Goal: Task Accomplishment & Management: Complete application form

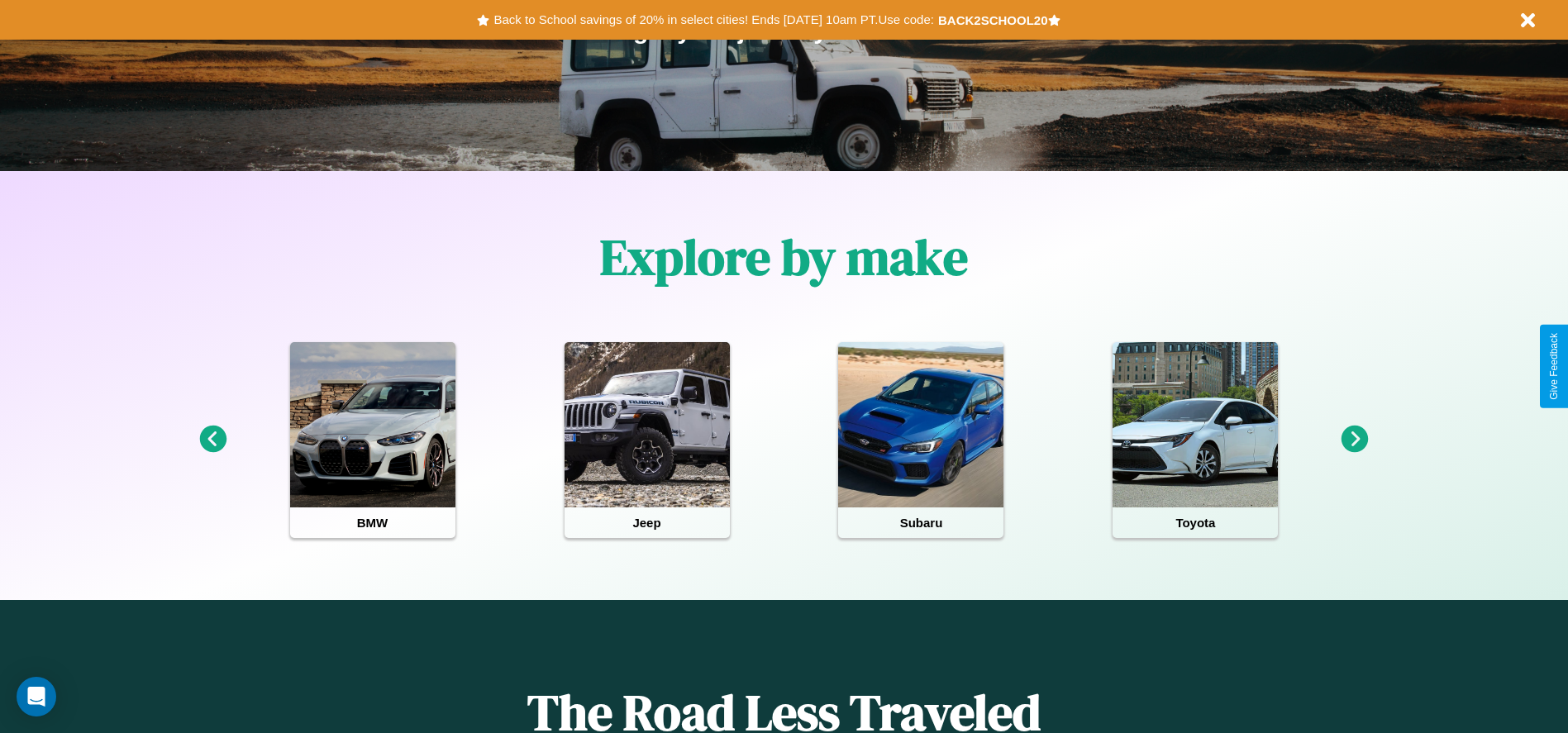
scroll to position [343, 0]
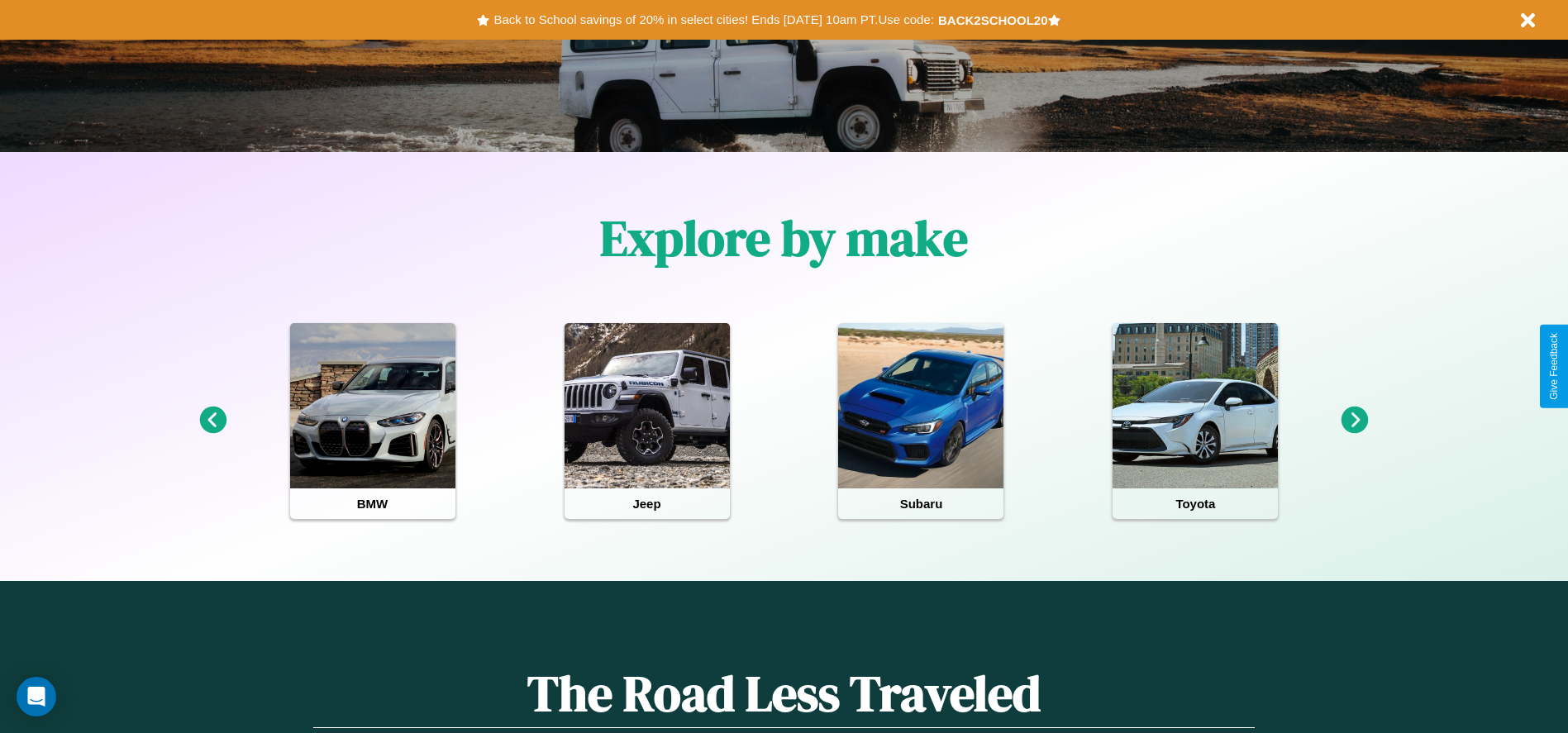
click at [1355, 420] on icon at bounding box center [1355, 419] width 27 height 27
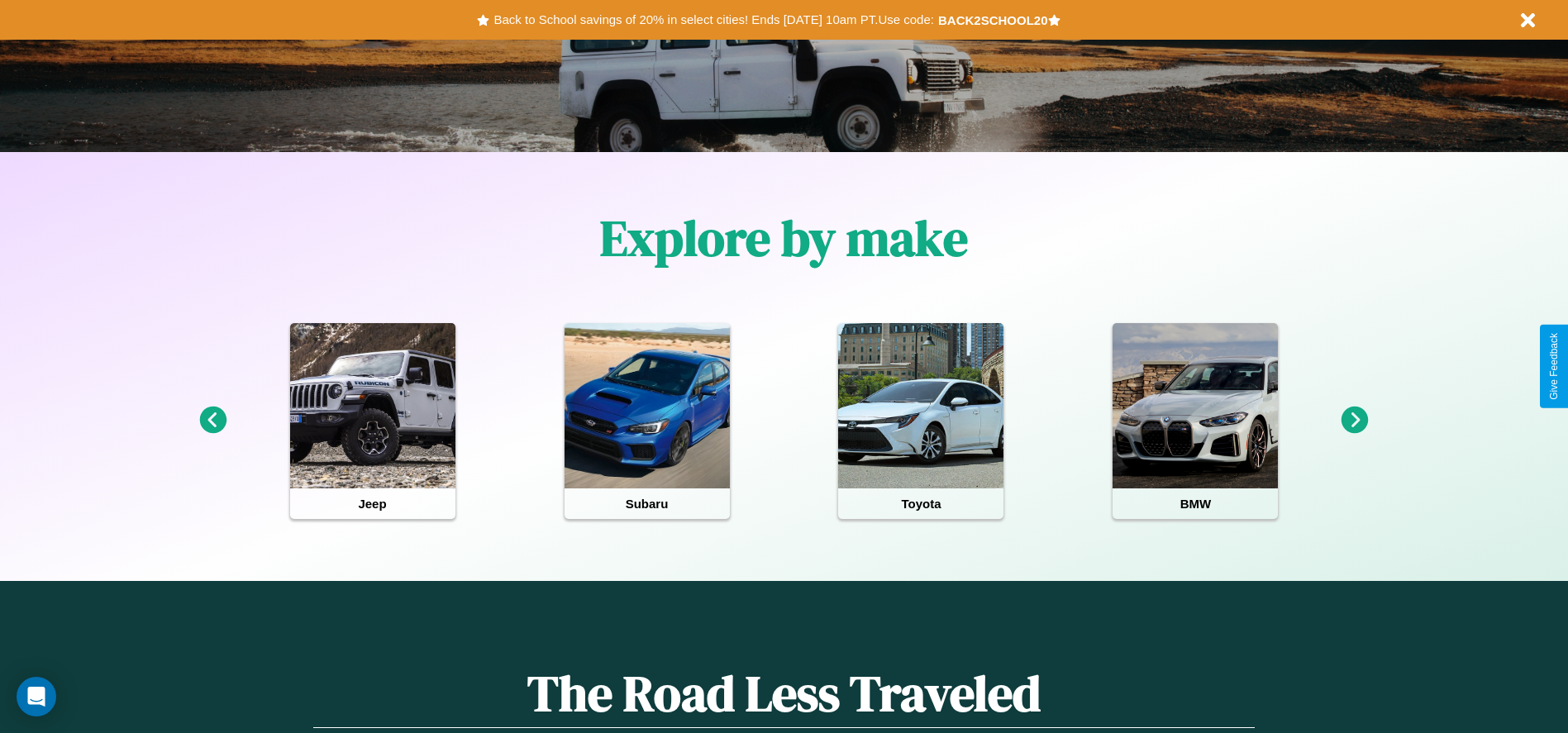
click at [1355, 420] on icon at bounding box center [1355, 419] width 27 height 27
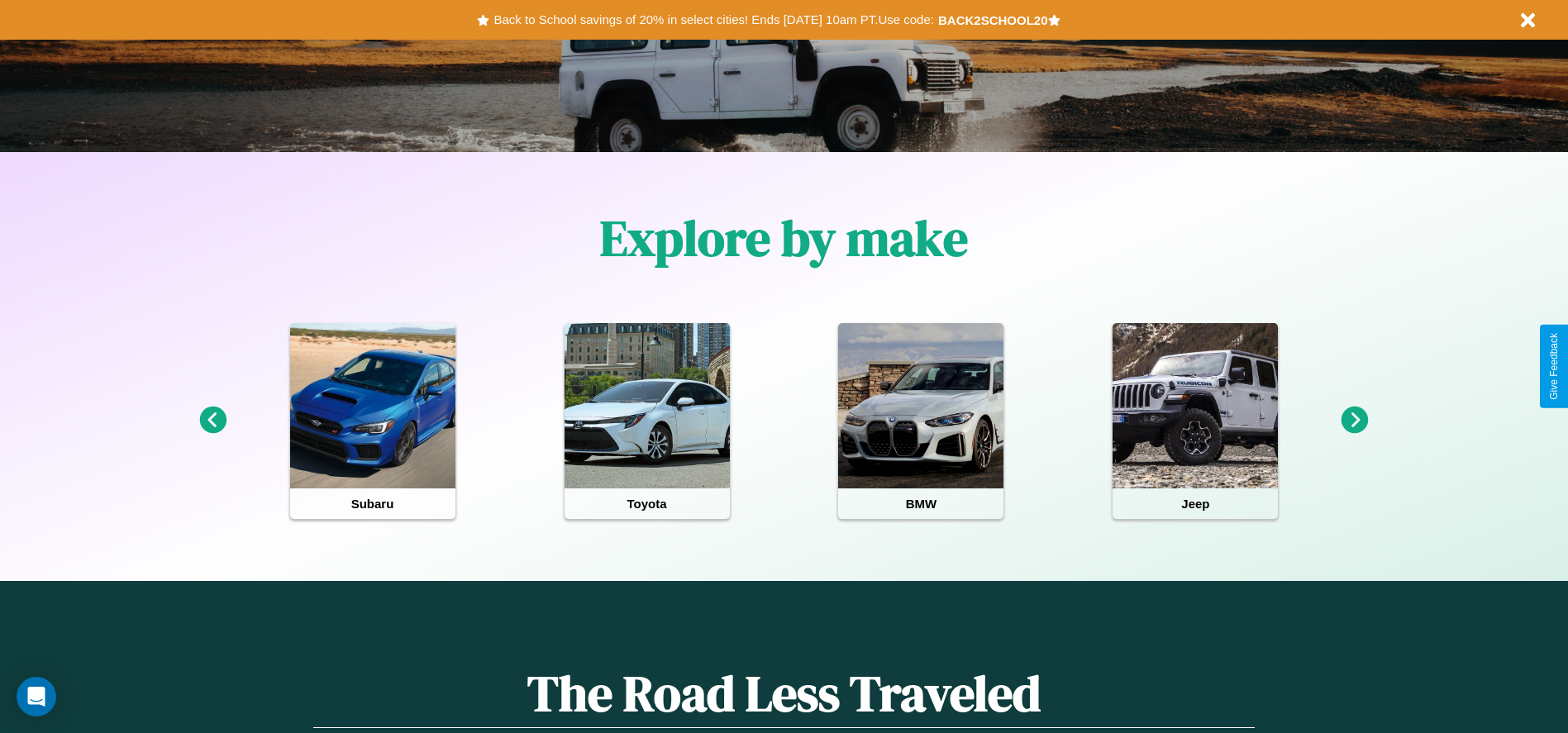
click at [213, 420] on icon at bounding box center [213, 419] width 27 height 27
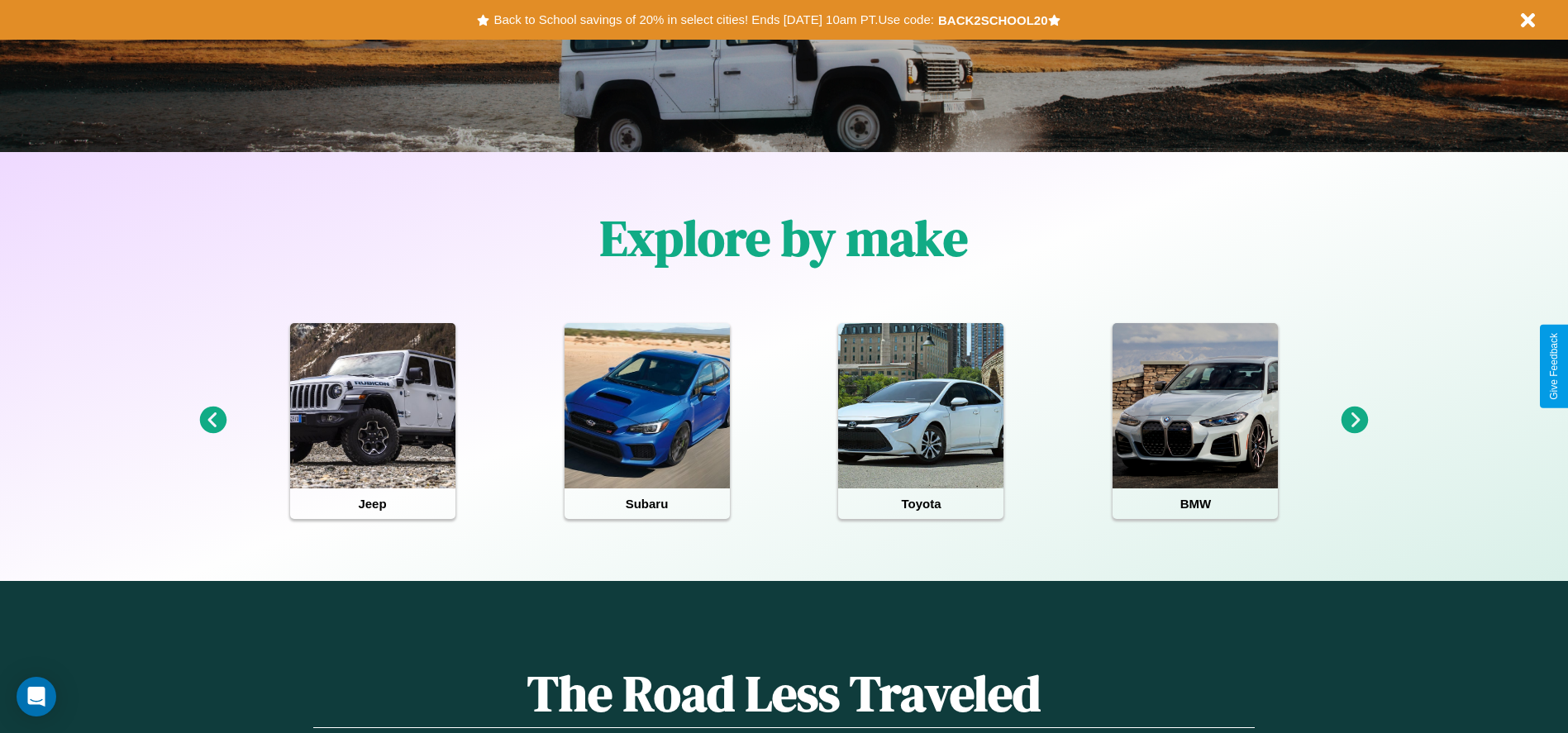
click at [1355, 420] on icon at bounding box center [1355, 419] width 27 height 27
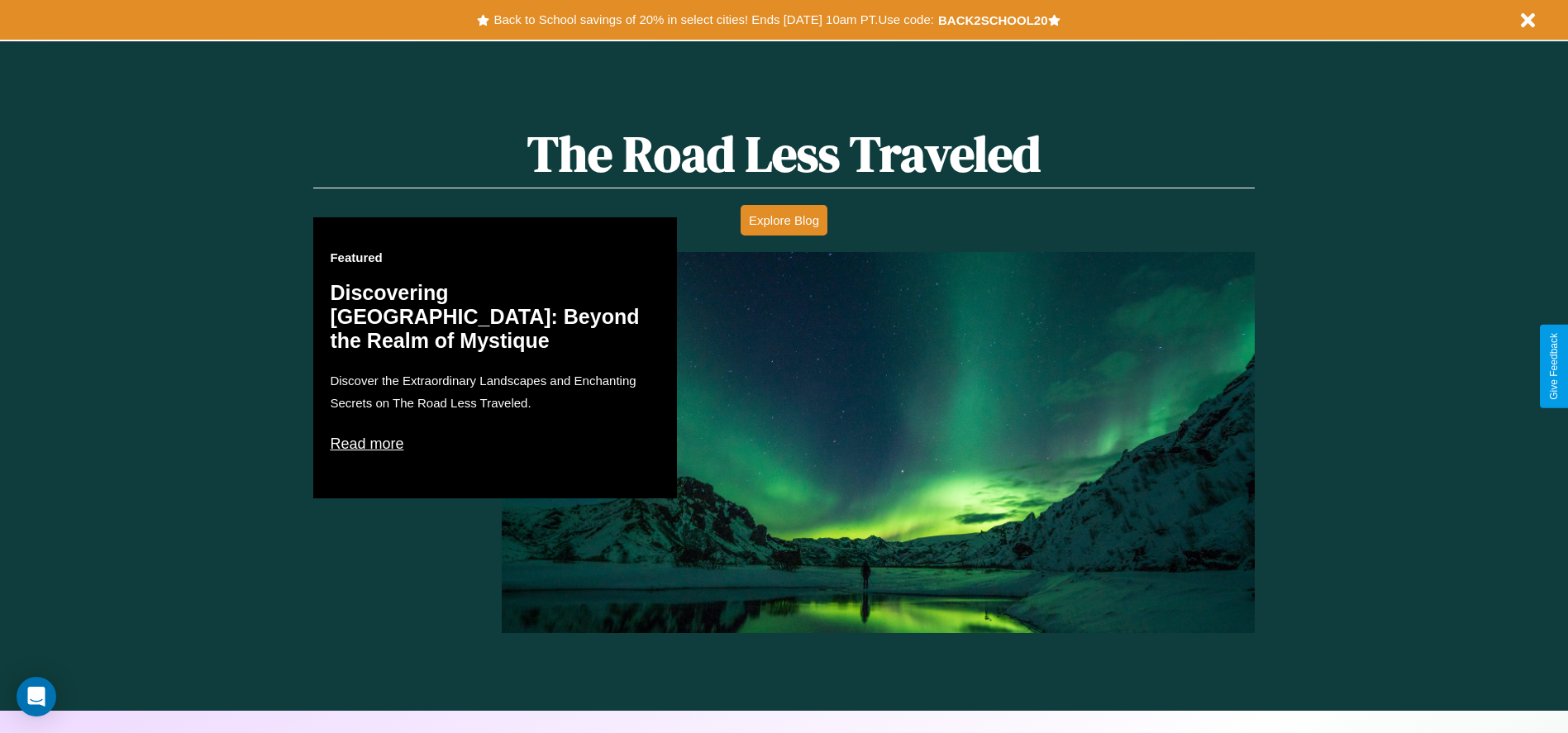
scroll to position [2370, 0]
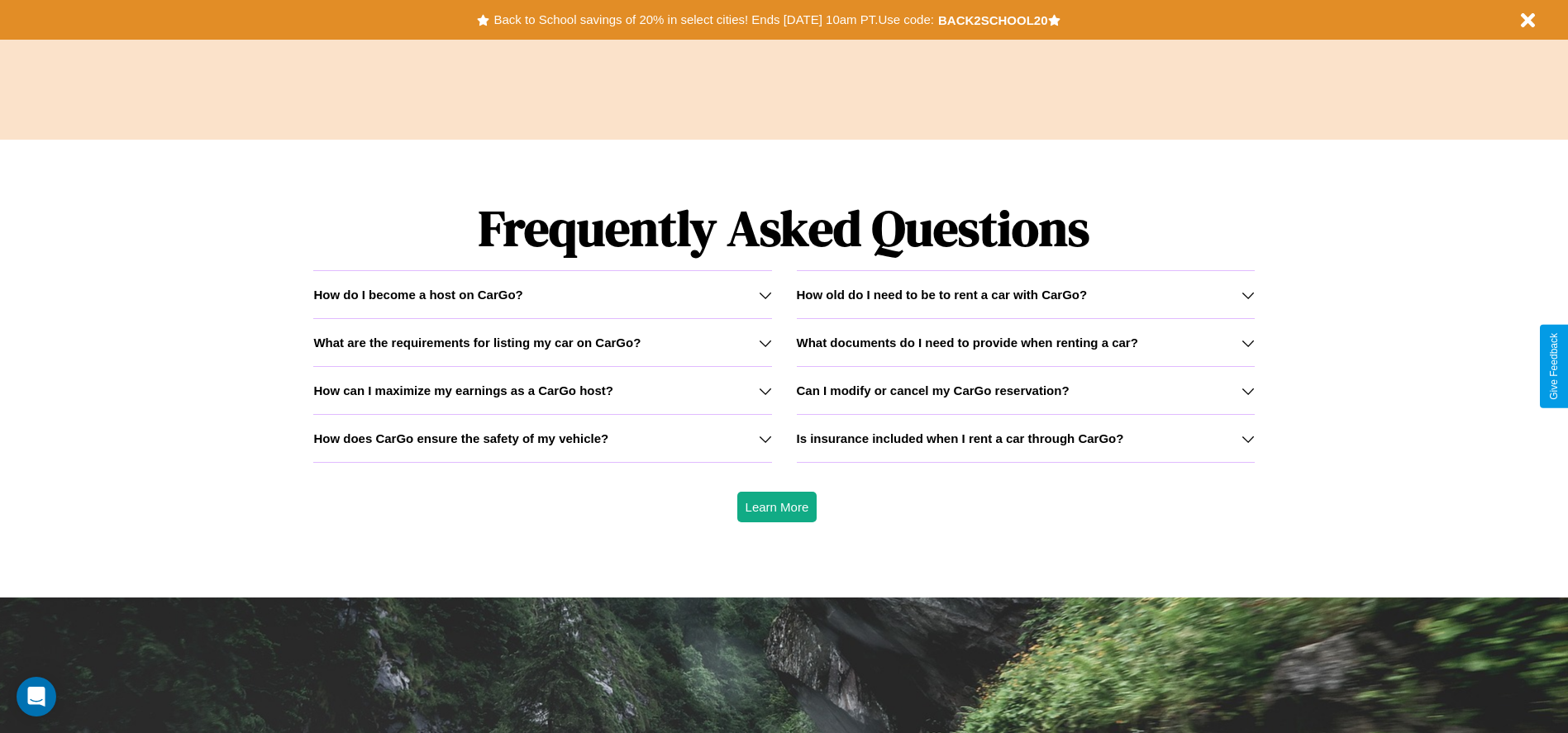
click at [1025, 294] on h3 "How old do I need to be to rent a car with CarGo?" at bounding box center [942, 294] width 291 height 14
click at [543, 294] on div "How do I become a host on CarGo?" at bounding box center [543, 294] width 458 height 14
click at [1248, 342] on icon at bounding box center [1249, 343] width 13 height 13
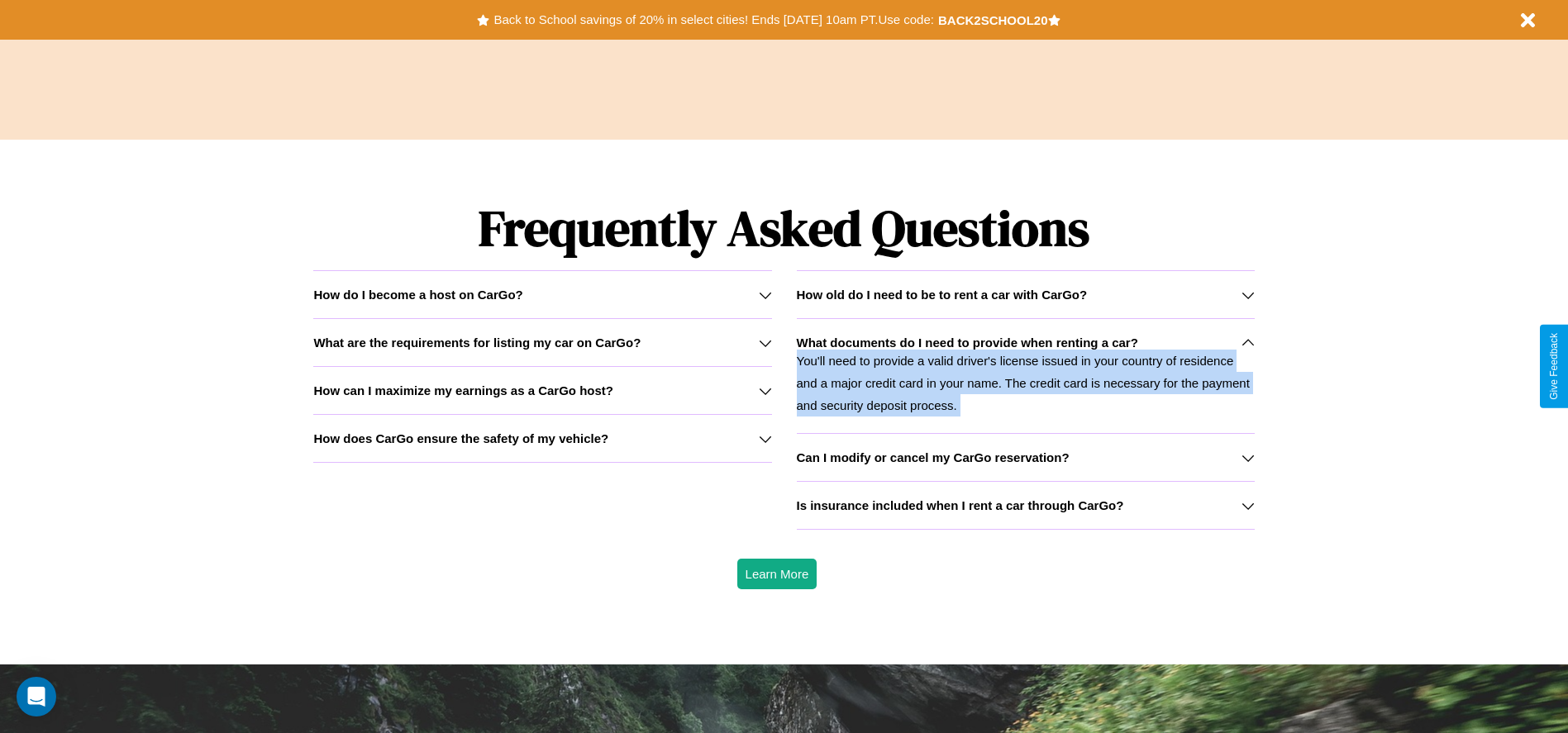
scroll to position [0, 0]
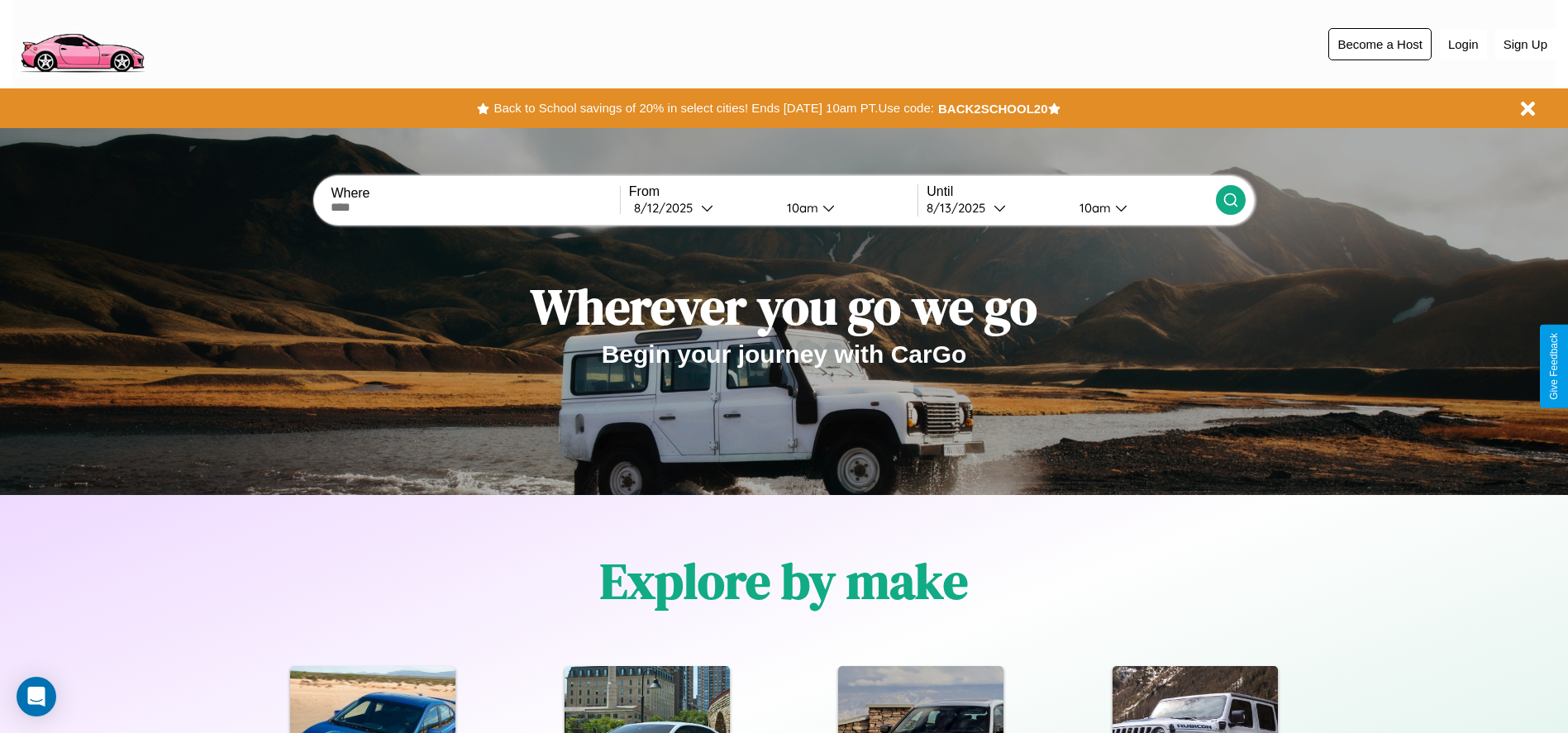
click at [1380, 43] on button "Become a Host" at bounding box center [1380, 44] width 103 height 32
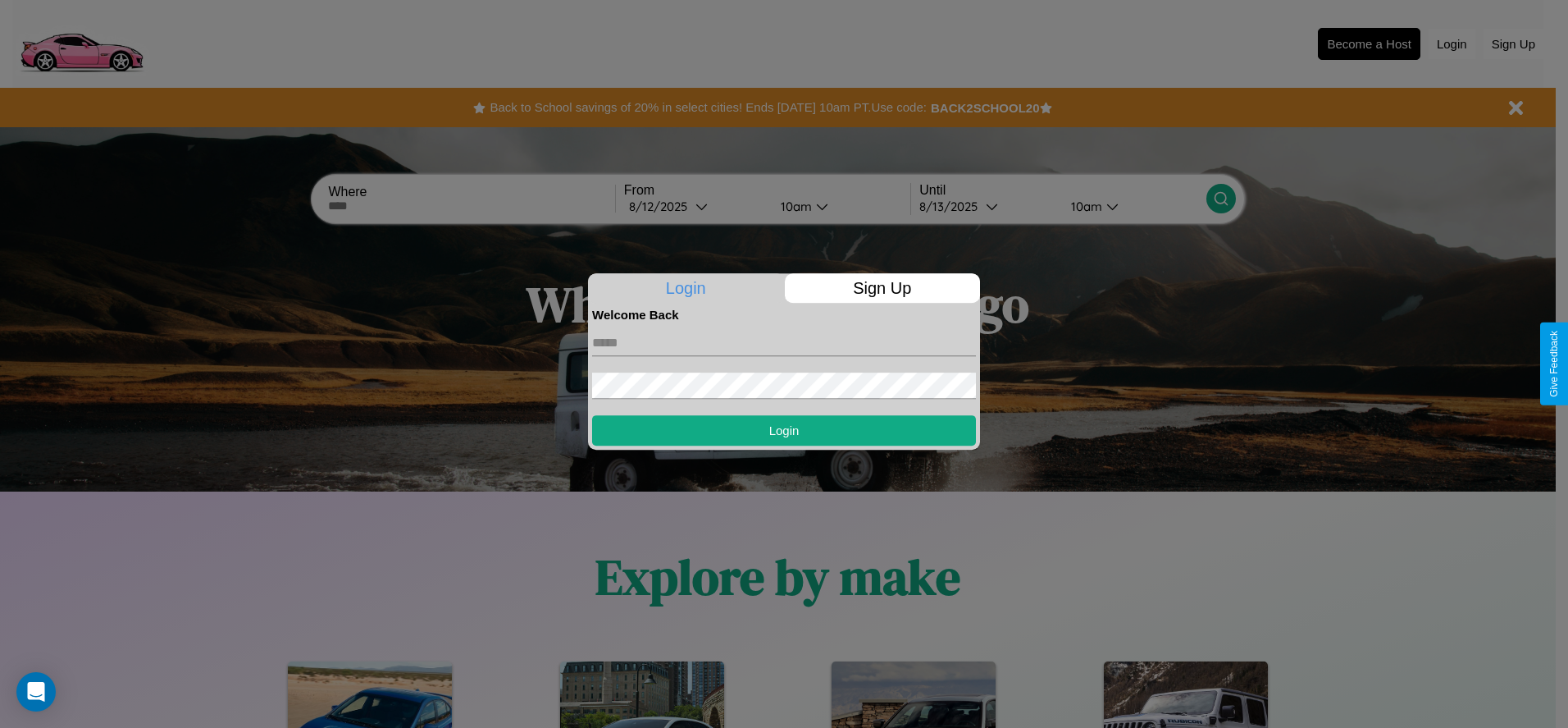
click at [882, 288] on p "Sign Up" at bounding box center [882, 287] width 196 height 29
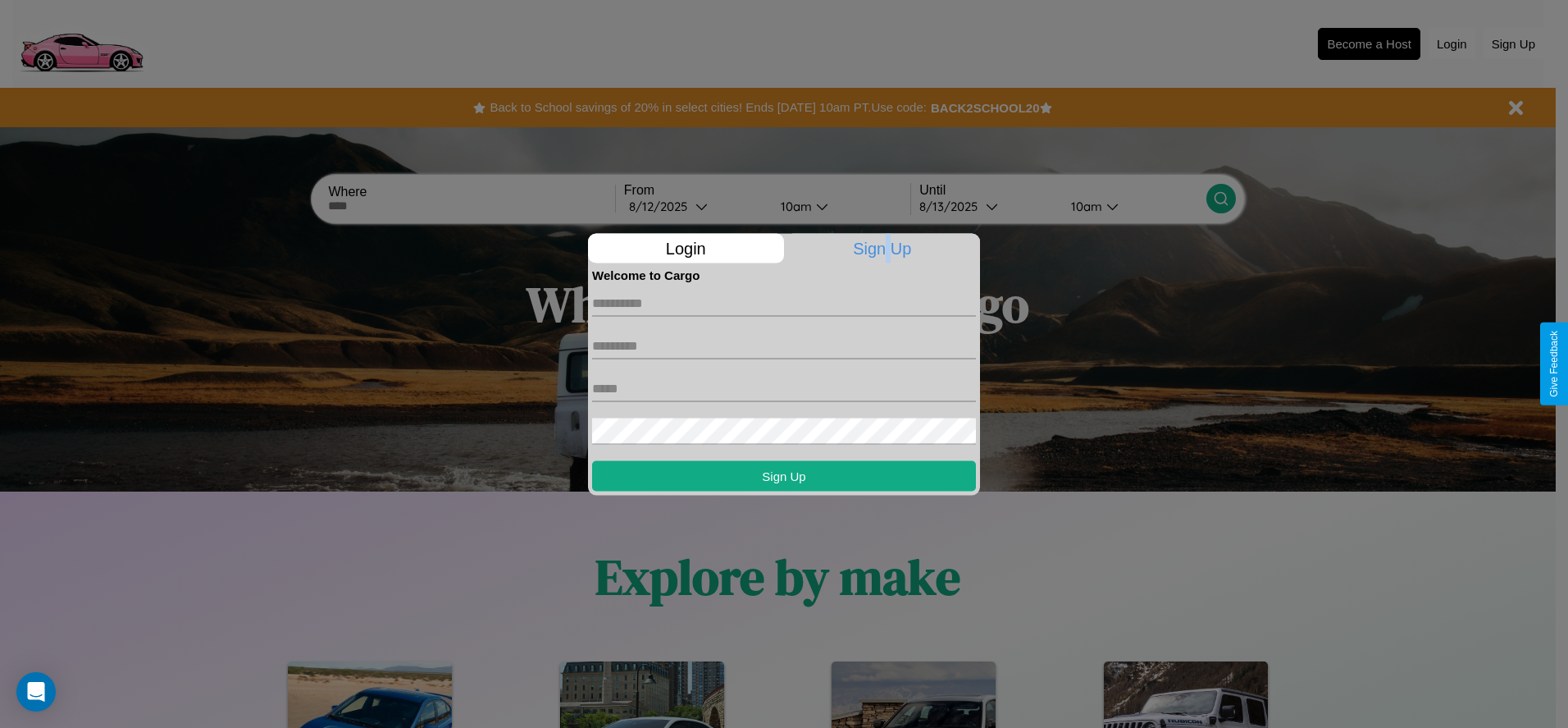
click at [784, 303] on input "text" at bounding box center [784, 303] width 384 height 26
type input "*******"
click at [784, 345] on input "text" at bounding box center [784, 345] width 384 height 26
type input "*****"
click at [784, 388] on input "text" at bounding box center [784, 388] width 384 height 26
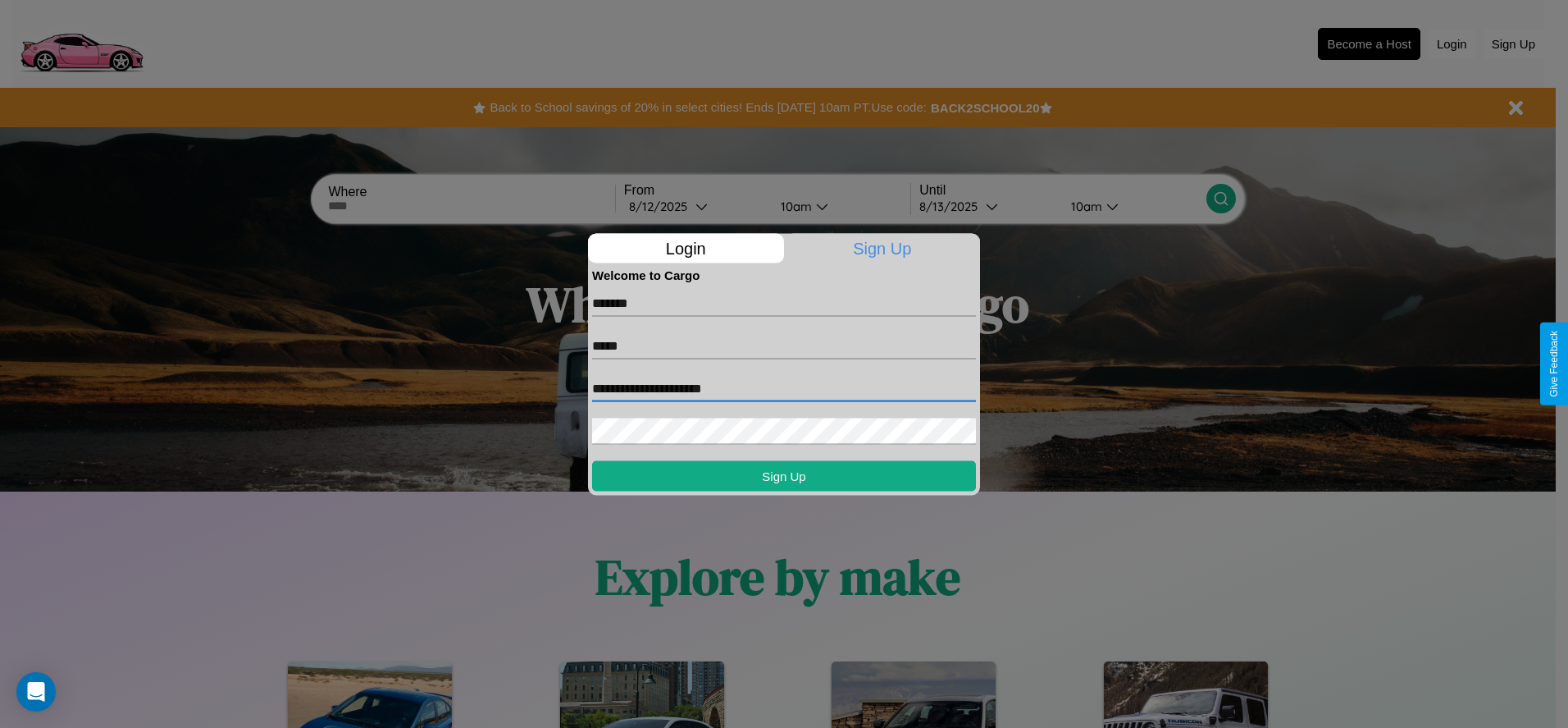
type input "**********"
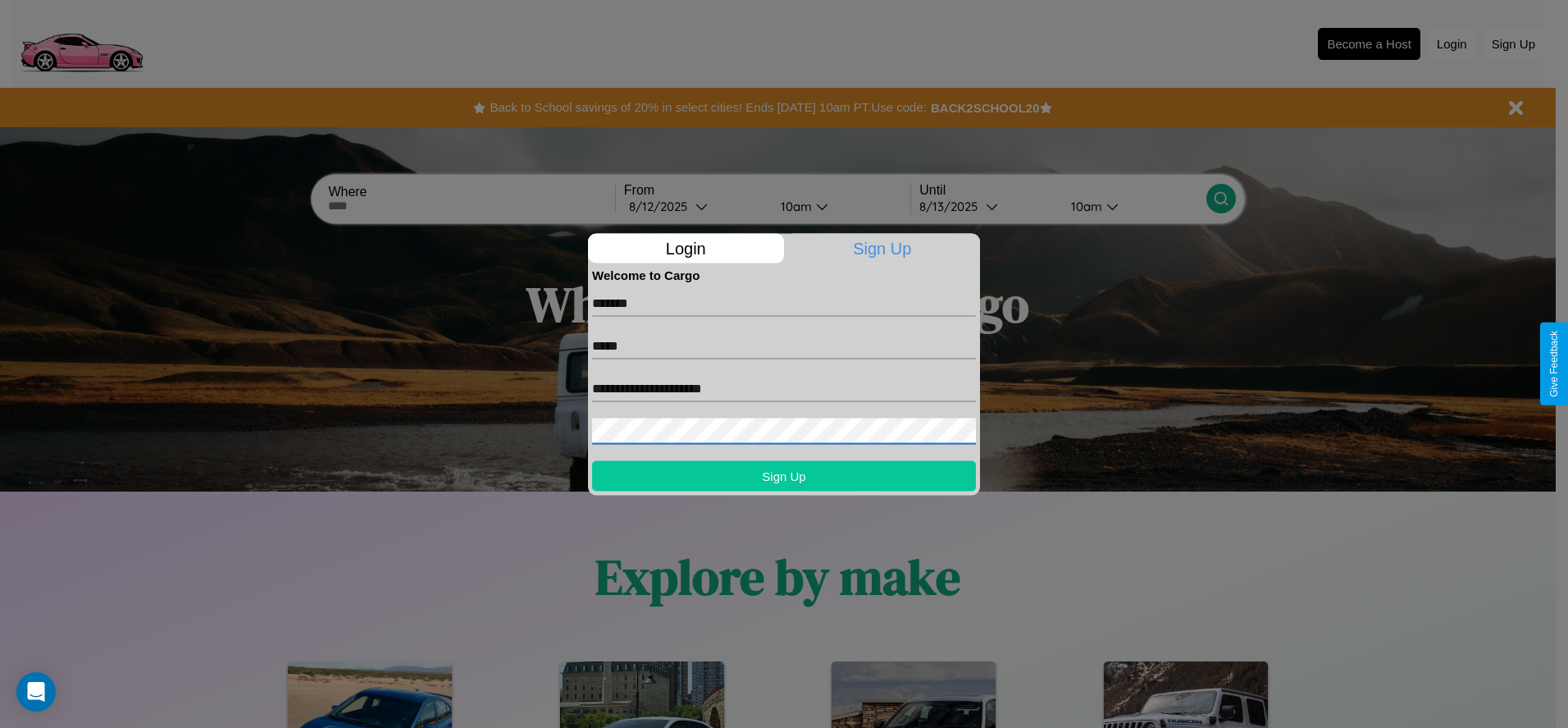
click at [784, 475] on button "Sign Up" at bounding box center [784, 476] width 384 height 30
